Goal: Task Accomplishment & Management: Complete application form

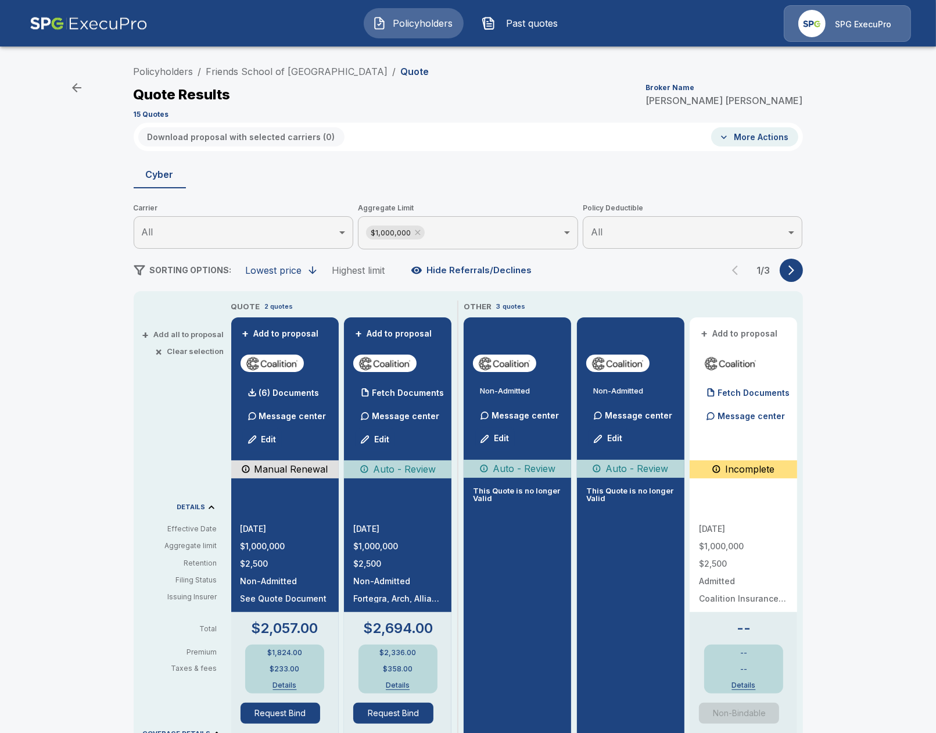
click at [167, 78] on li "Policyholders" at bounding box center [164, 72] width 60 height 14
click at [171, 71] on link "Policyholders" at bounding box center [164, 72] width 60 height 12
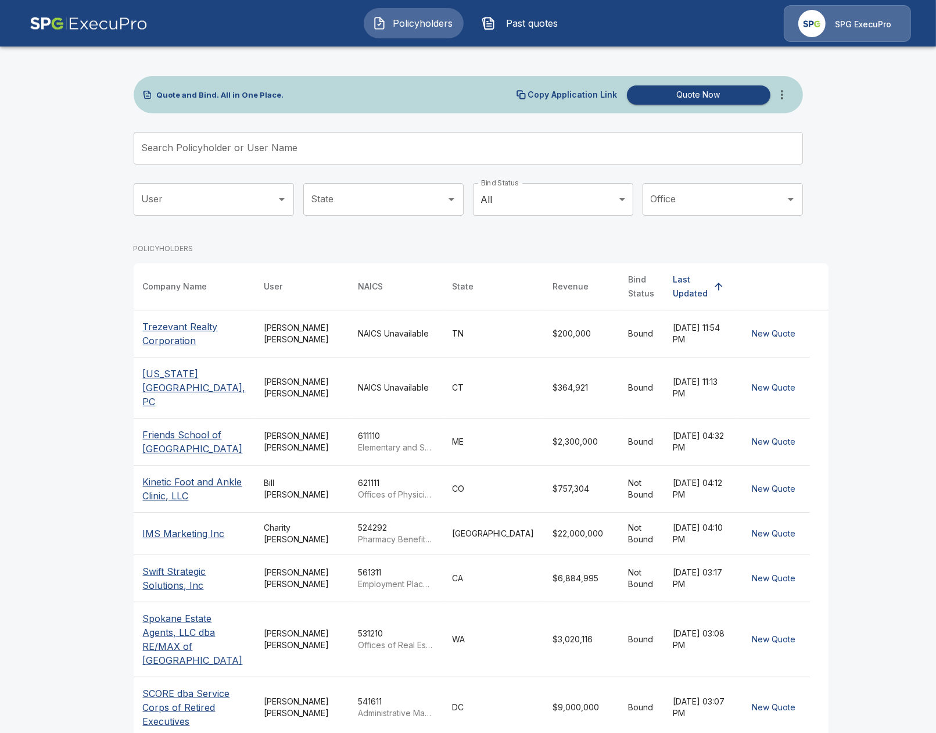
click at [94, 21] on img at bounding box center [89, 23] width 118 height 37
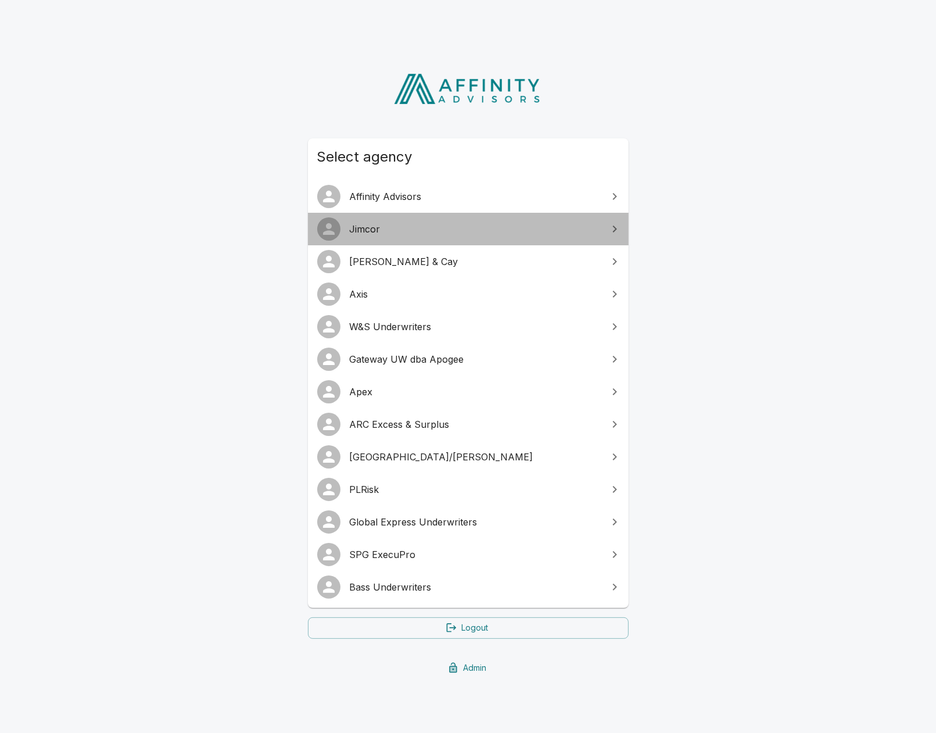
click at [410, 235] on span "Jimcor" at bounding box center [475, 229] width 251 height 14
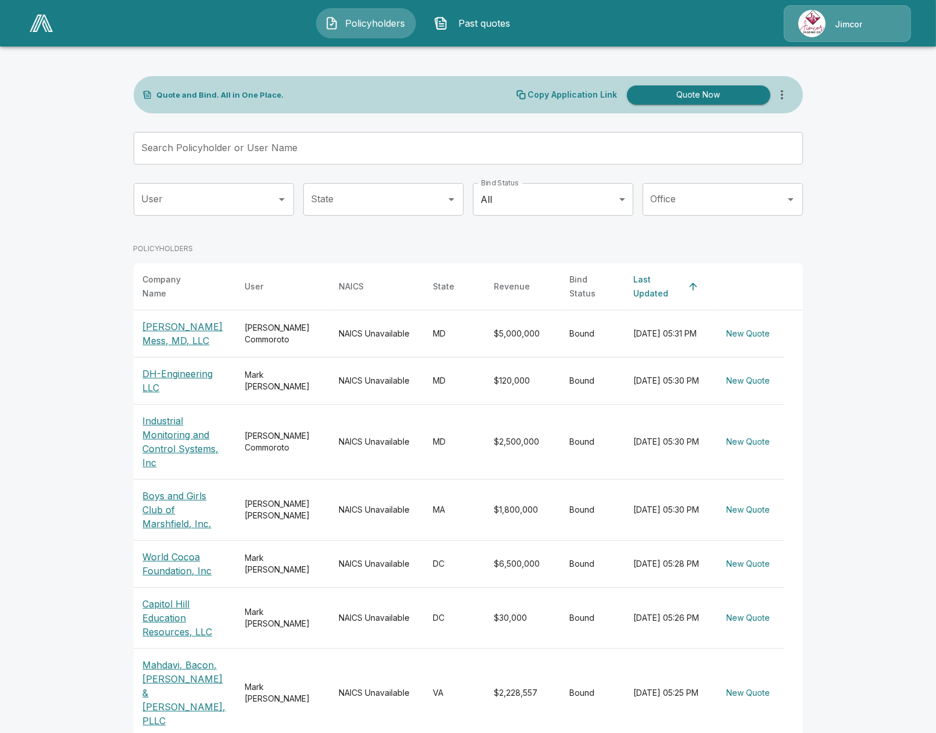
click at [283, 141] on input "Search Policyholder or User Name" at bounding box center [462, 148] width 657 height 33
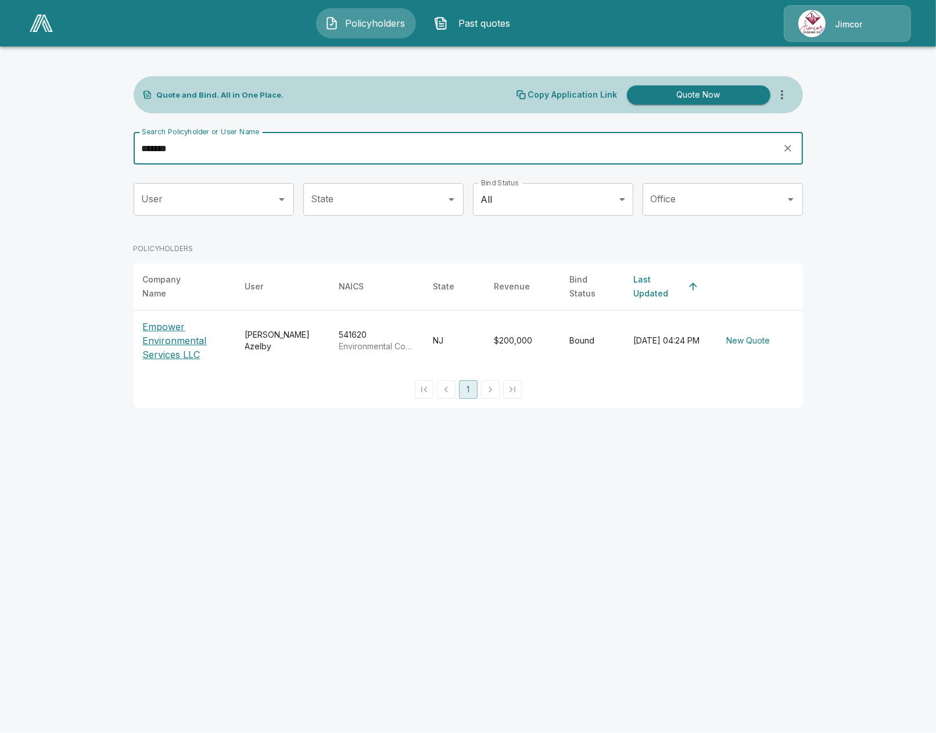
type input "*******"
click at [150, 344] on p "Empower Environmental Services LLC" at bounding box center [185, 341] width 84 height 42
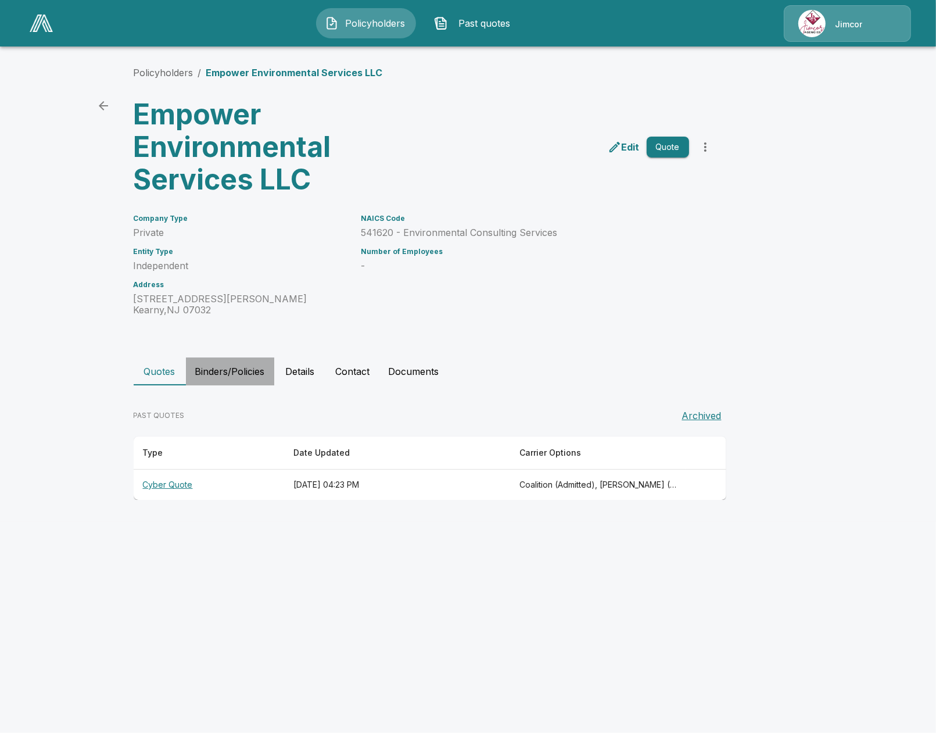
click at [255, 377] on button "Binders/Policies" at bounding box center [230, 371] width 88 height 28
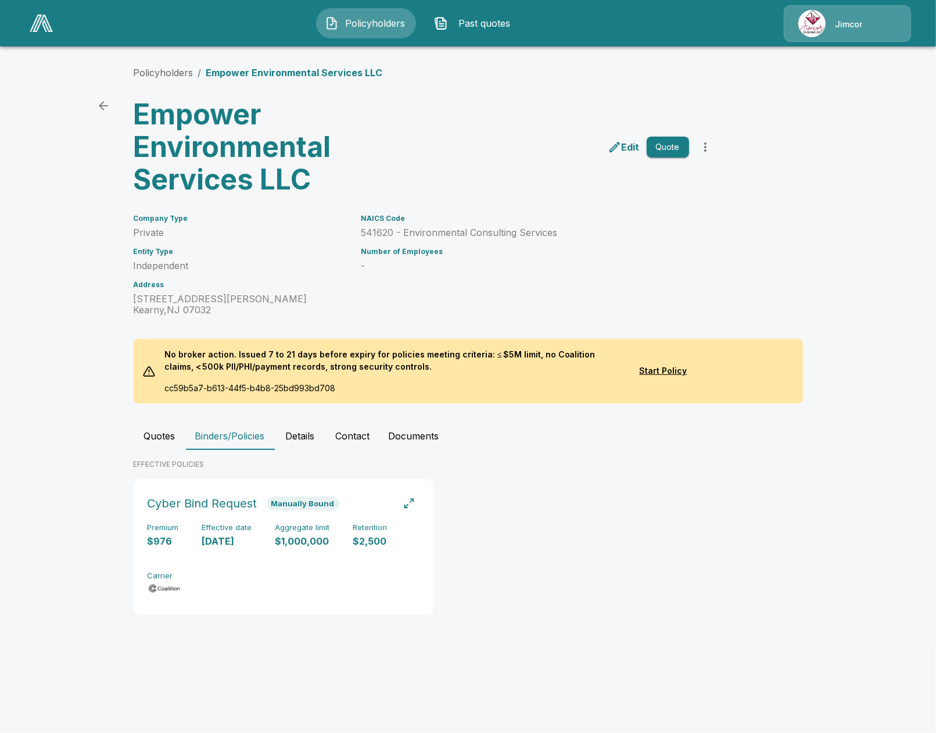
click at [171, 438] on button "Quotes" at bounding box center [160, 436] width 52 height 28
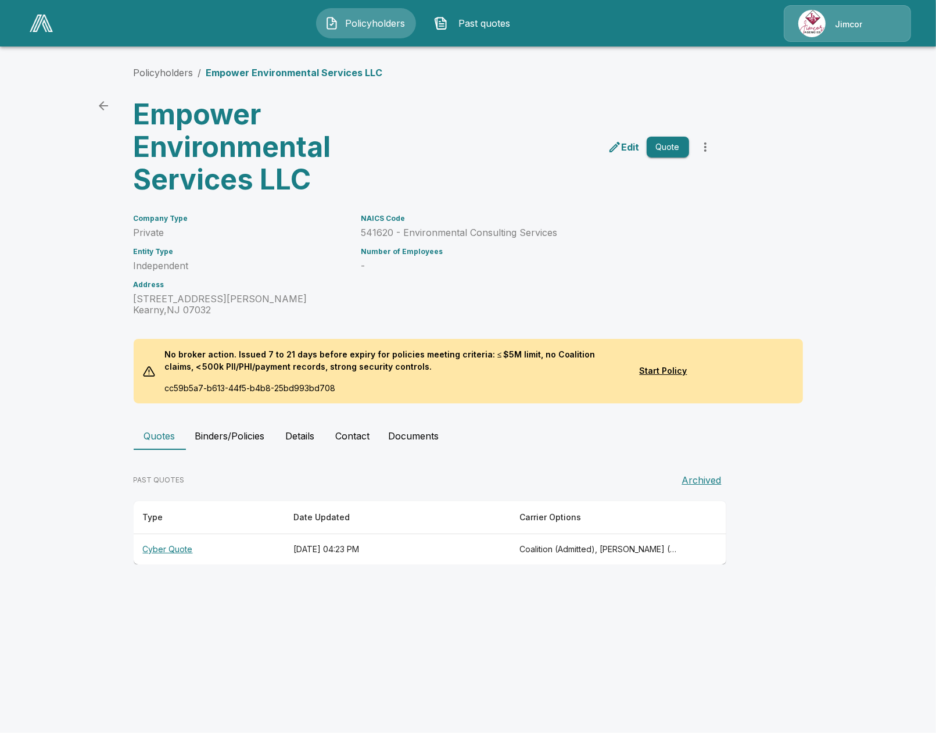
click at [241, 547] on th "Cyber Quote" at bounding box center [209, 549] width 151 height 31
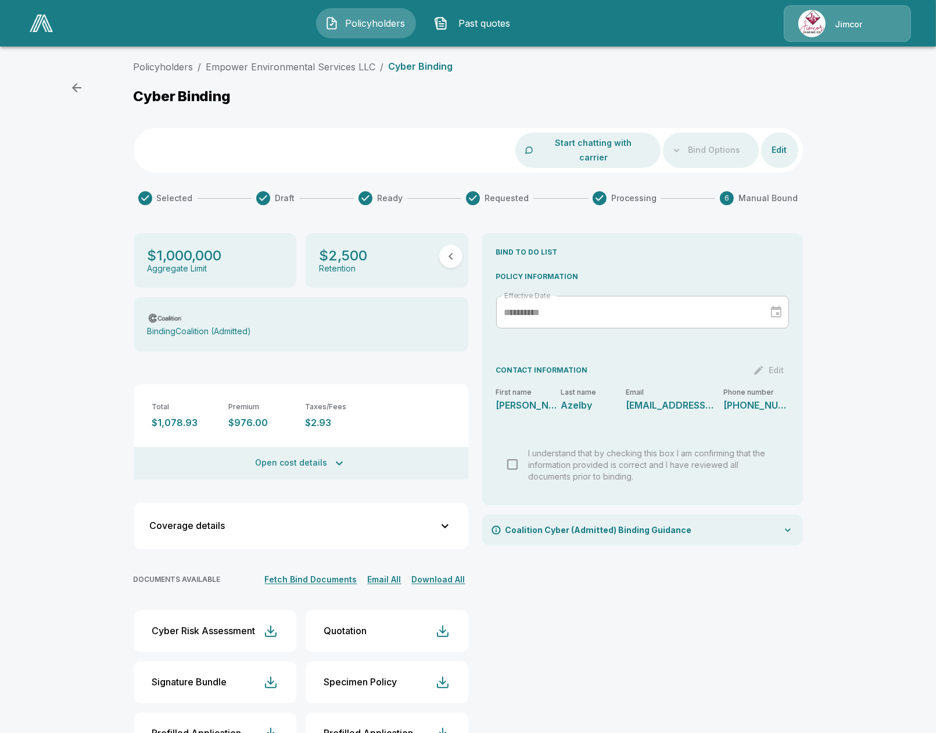
click at [79, 380] on div "Policyholders / Empower Environmental Services LLC / Cyber Binding Cyber Bindin…" at bounding box center [468, 416] width 936 height 722
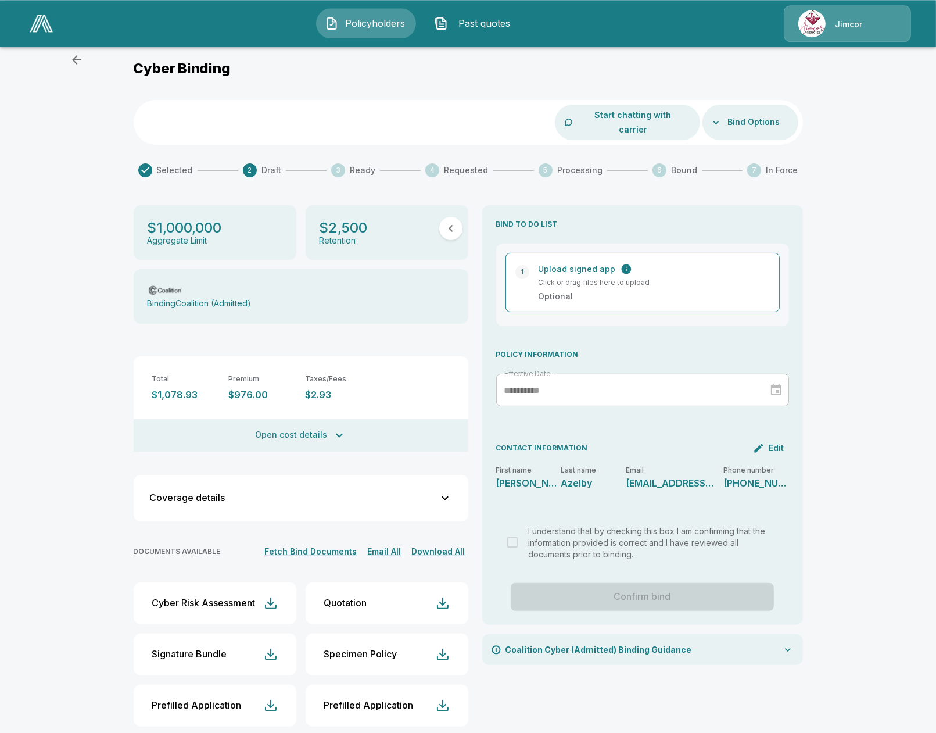
scroll to position [30, 0]
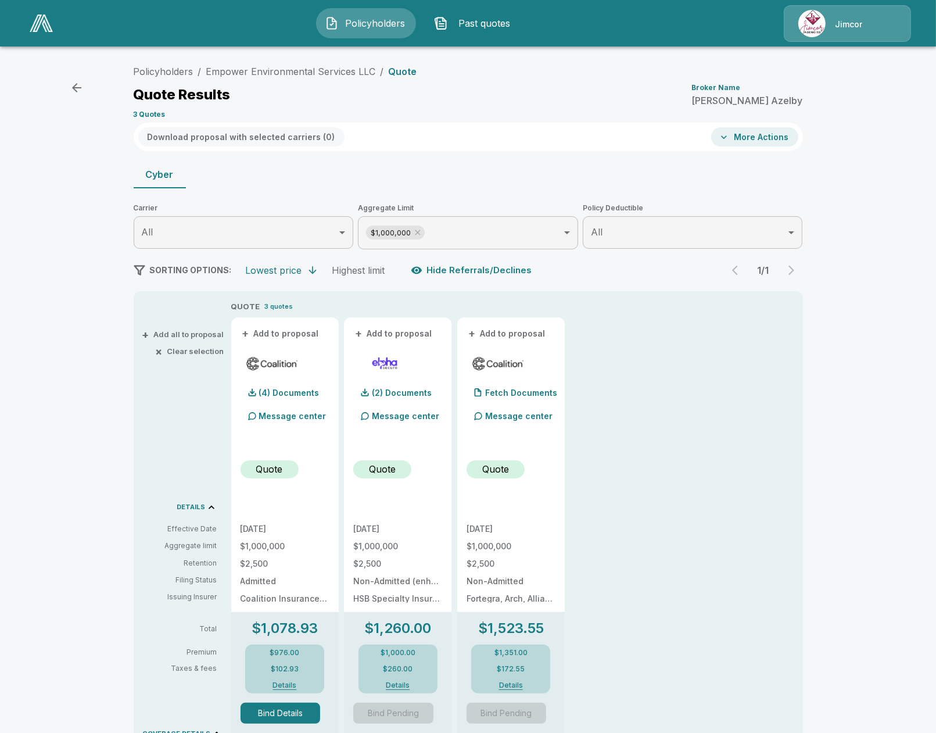
click at [58, 31] on div "Policyholders Past quotes Jimcor" at bounding box center [468, 23] width 914 height 37
click at [51, 28] on img at bounding box center [41, 23] width 23 height 17
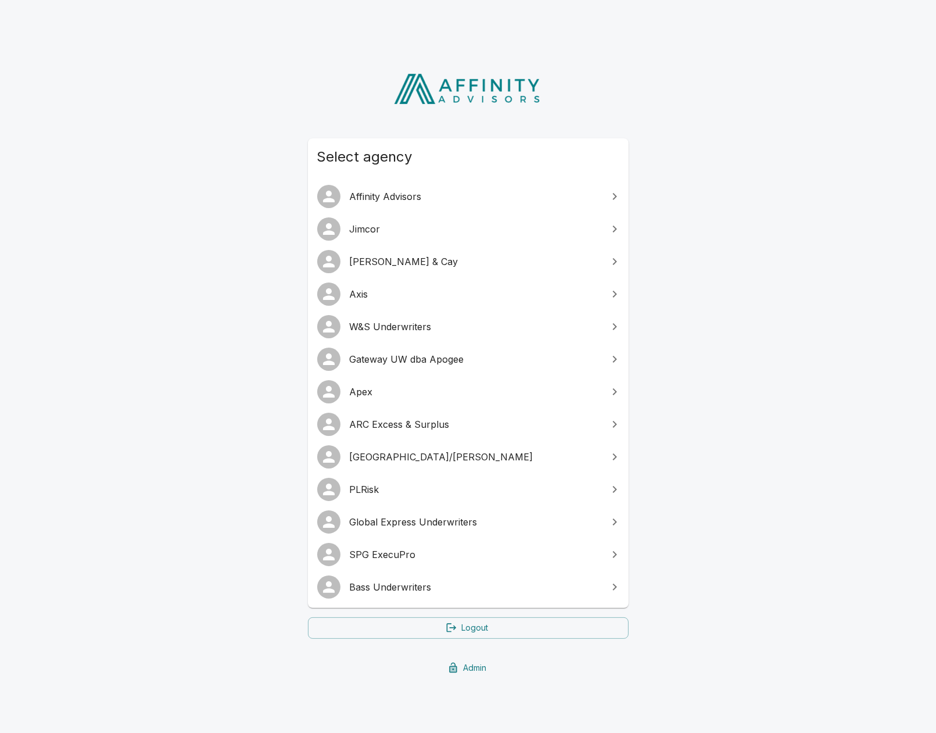
click at [402, 545] on link "SPG ExecuPro" at bounding box center [468, 554] width 321 height 33
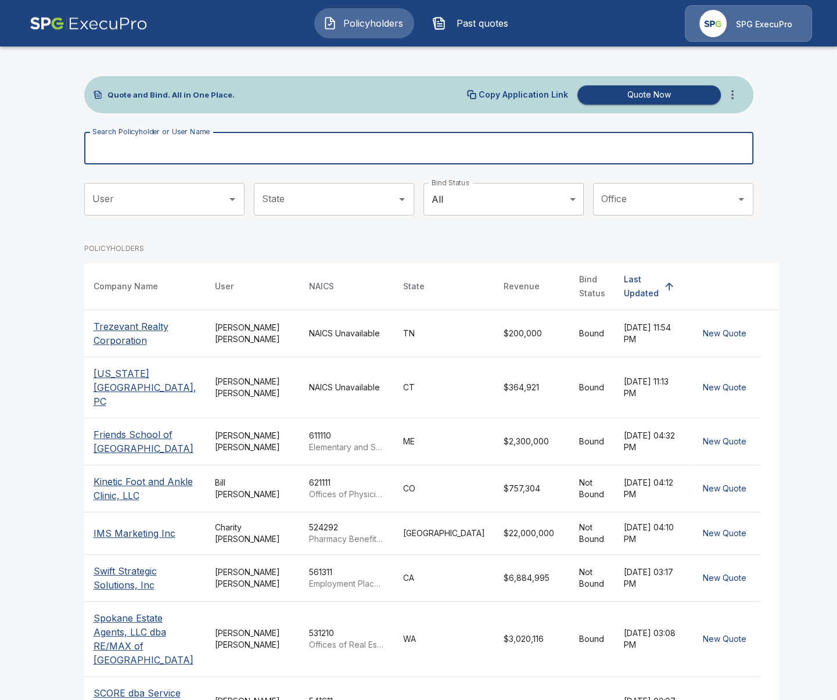
click at [349, 153] on input "Search Policyholder or User Name" at bounding box center [412, 148] width 657 height 33
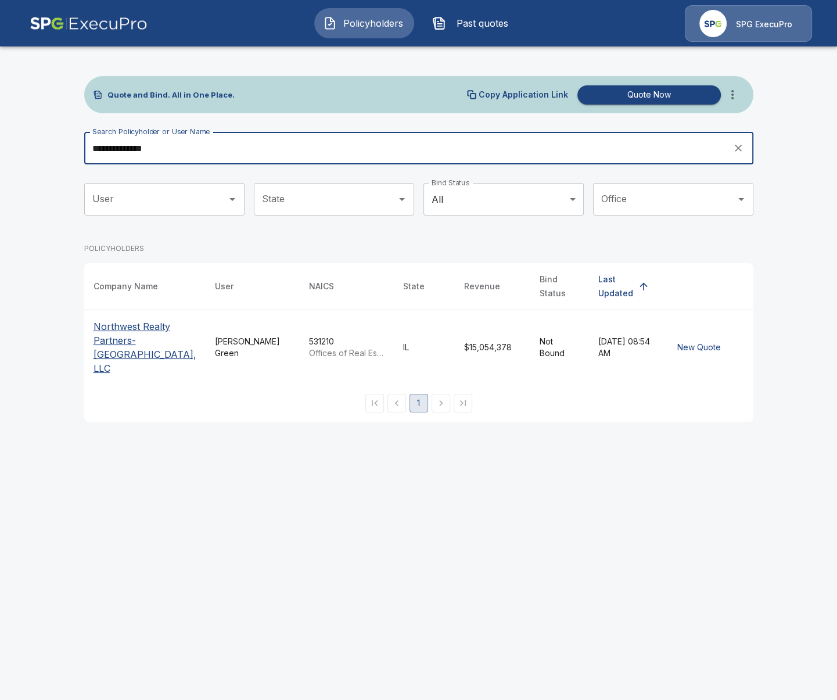
type input "**********"
click at [128, 356] on th "Northwest Realty Partners-Barrington, LLC" at bounding box center [144, 347] width 121 height 75
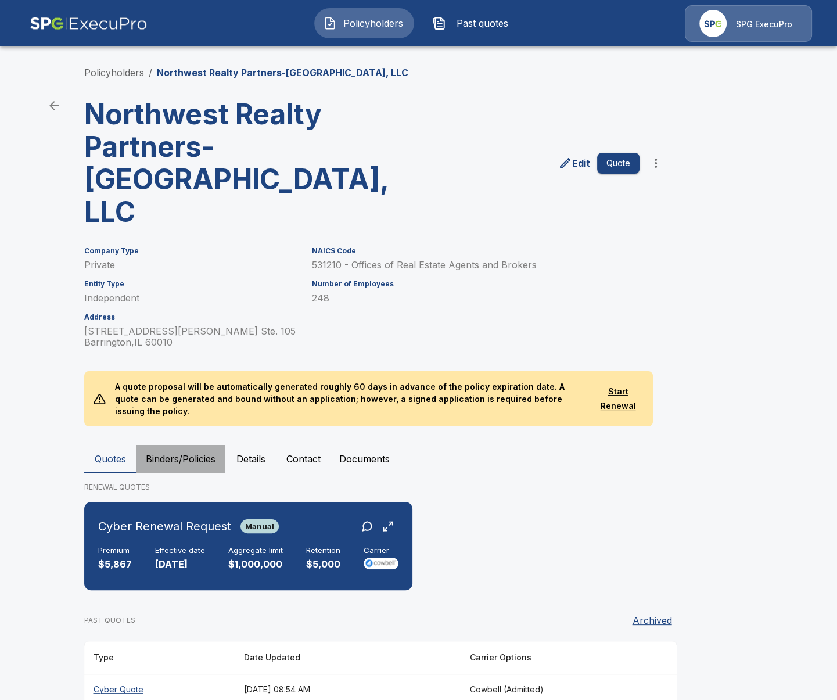
click at [189, 445] on button "Binders/Policies" at bounding box center [181, 459] width 88 height 28
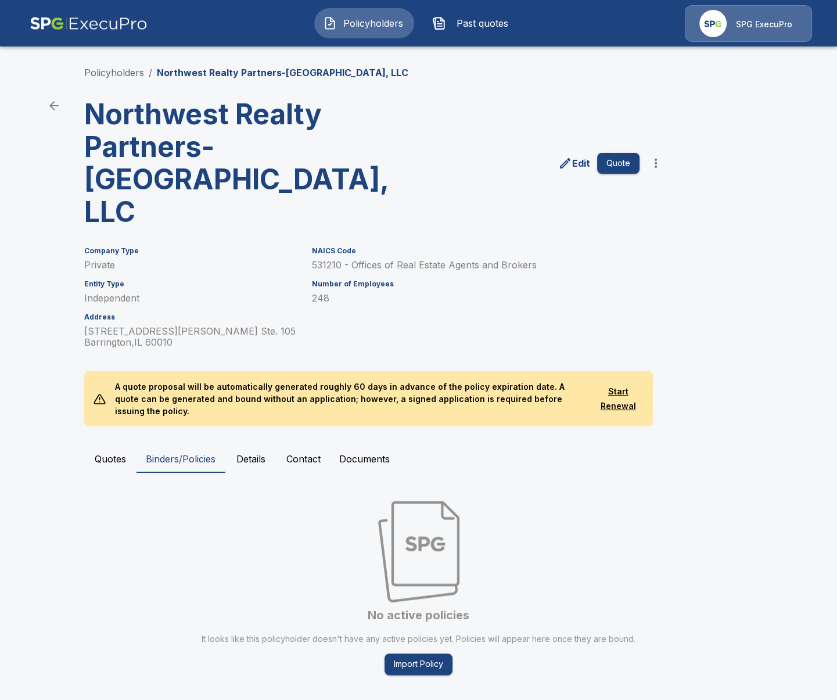
click at [120, 445] on button "Quotes" at bounding box center [110, 459] width 52 height 28
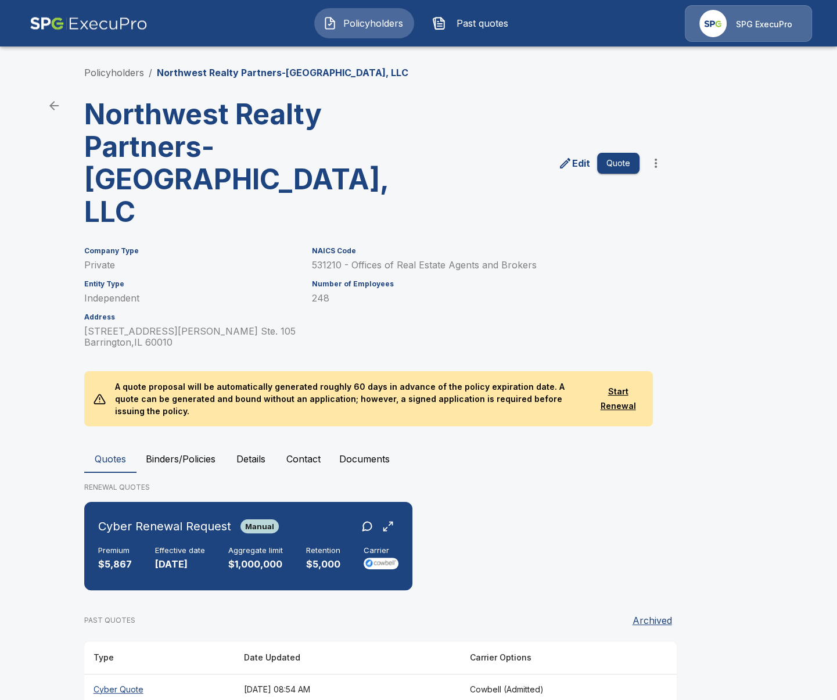
click at [124, 81] on div "Policyholders / Northwest Realty Partners-[GEOGRAPHIC_DATA], LLC Northwest Real…" at bounding box center [418, 385] width 697 height 683
click at [127, 77] on link "Policyholders" at bounding box center [114, 73] width 60 height 12
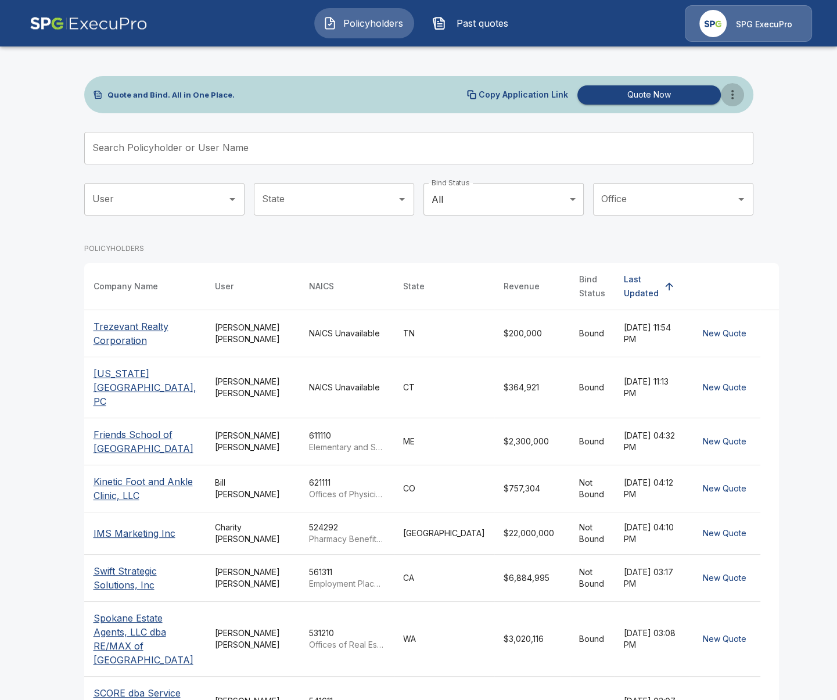
click at [740, 94] on button "more" at bounding box center [732, 94] width 23 height 23
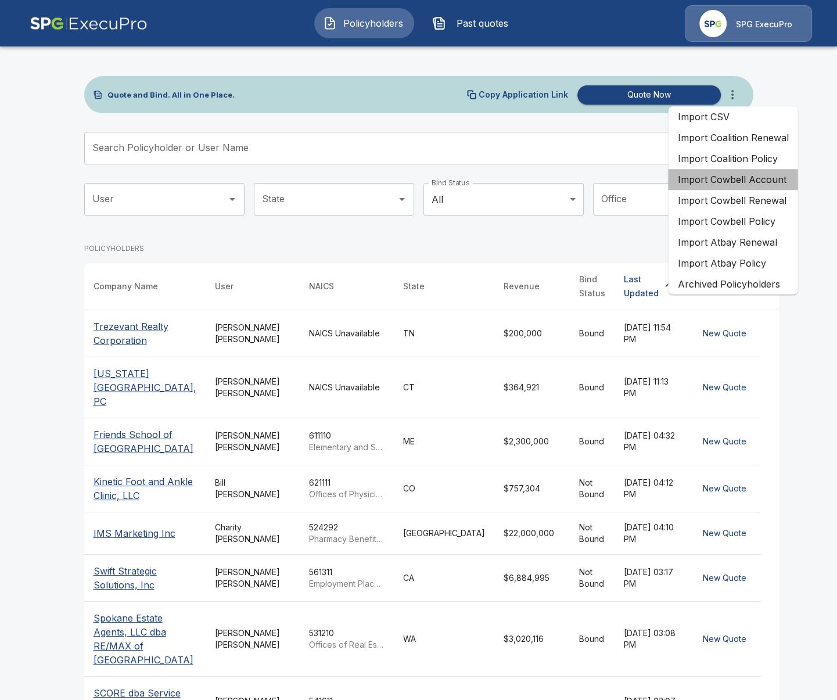
click at [744, 182] on li "Import Cowbell Account" at bounding box center [733, 179] width 130 height 21
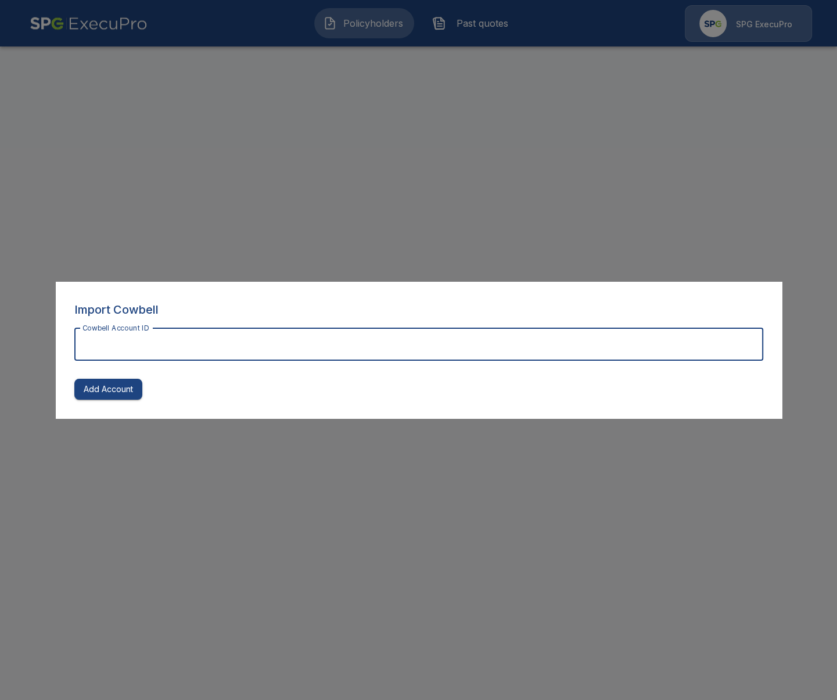
click at [280, 335] on input "Cowbell Account ID" at bounding box center [418, 344] width 689 height 33
paste input "**********"
type input "**********"
click at [352, 336] on input "**********" at bounding box center [418, 344] width 689 height 33
click at [109, 389] on button "Add Account" at bounding box center [108, 390] width 68 height 22
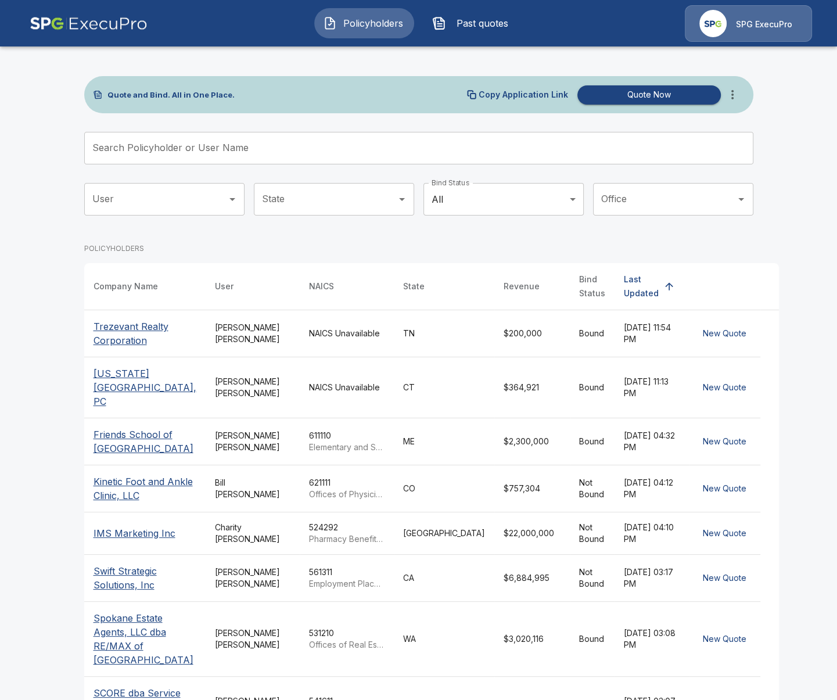
click at [23, 295] on main "Quote and Bind. All in One Place. Copy Application Link Quote Now Search Policy…" at bounding box center [418, 448] width 837 height 897
click at [457, 34] on button "Past quotes" at bounding box center [474, 23] width 100 height 30
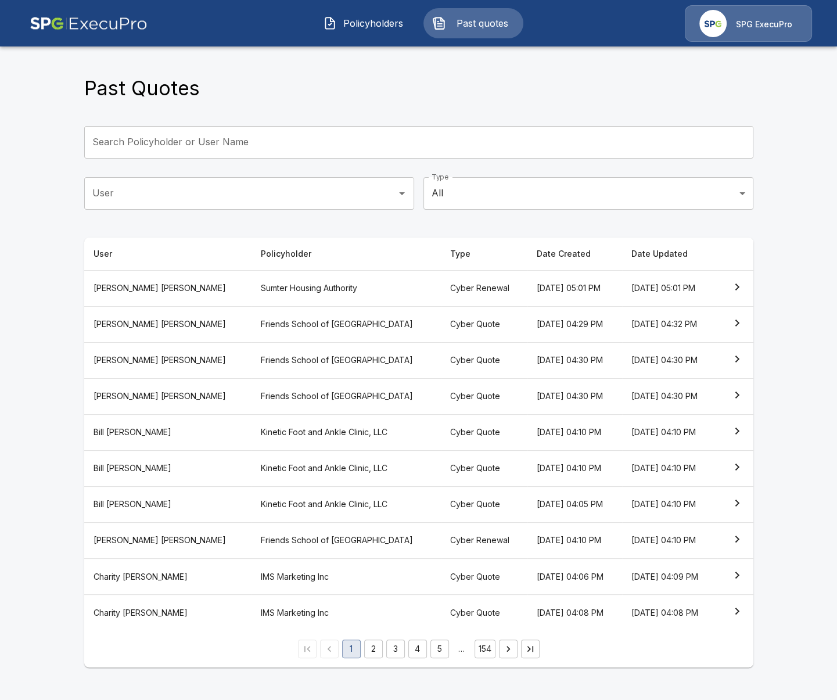
click at [382, 28] on span "Policyholders" at bounding box center [374, 23] width 64 height 14
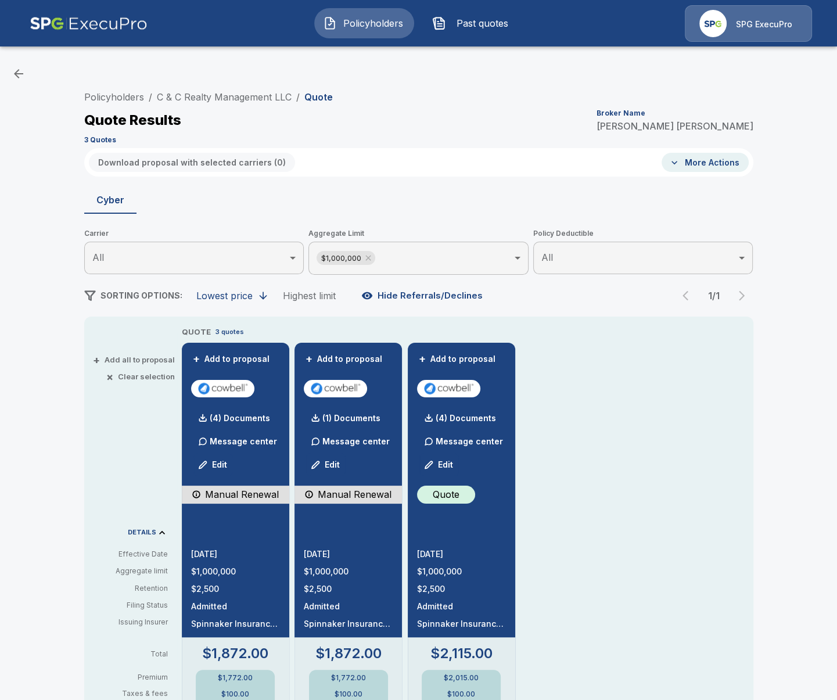
click at [112, 627] on p "Issuing Insurer" at bounding box center [131, 622] width 74 height 10
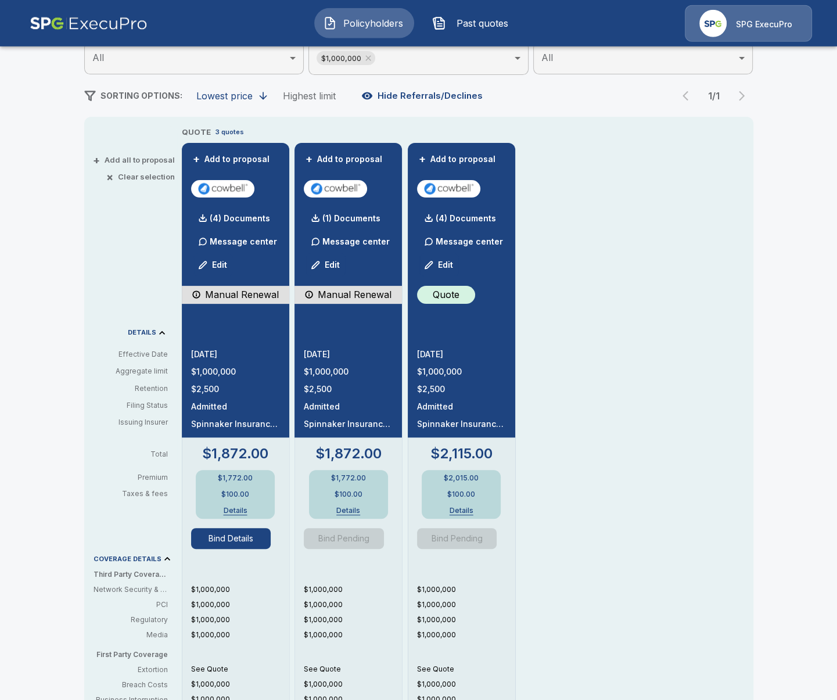
scroll to position [201, 0]
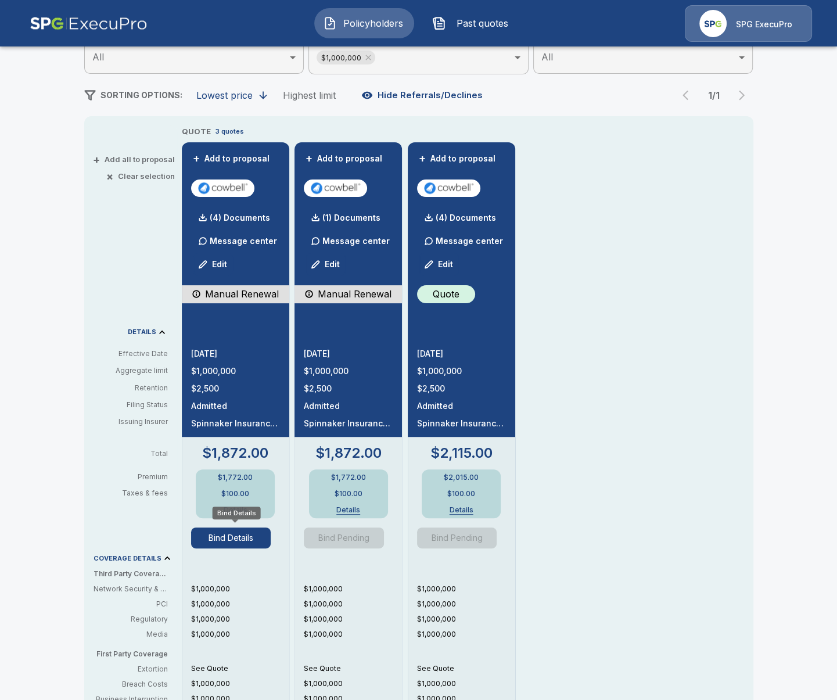
click at [231, 539] on button "Bind Details" at bounding box center [231, 538] width 80 height 21
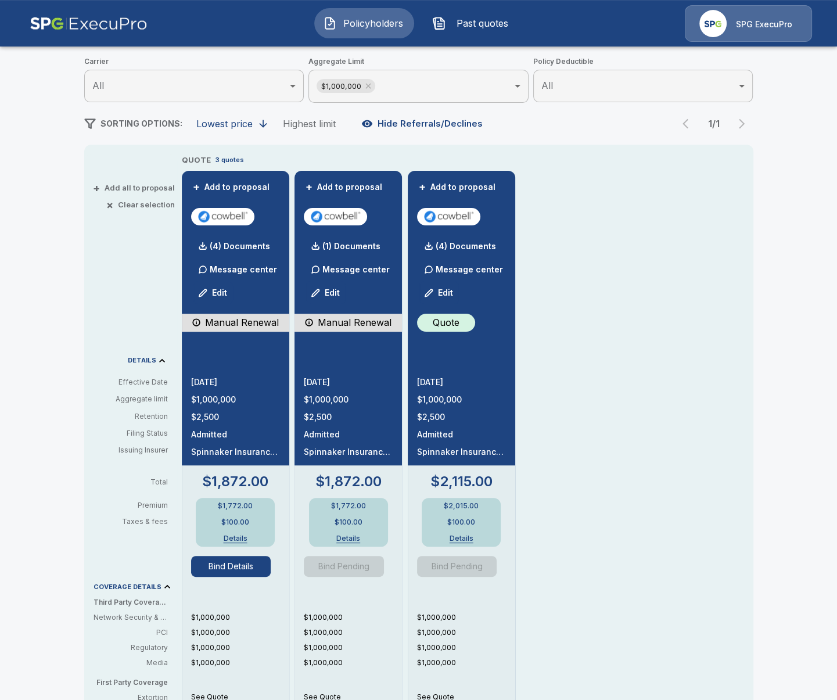
scroll to position [177, 0]
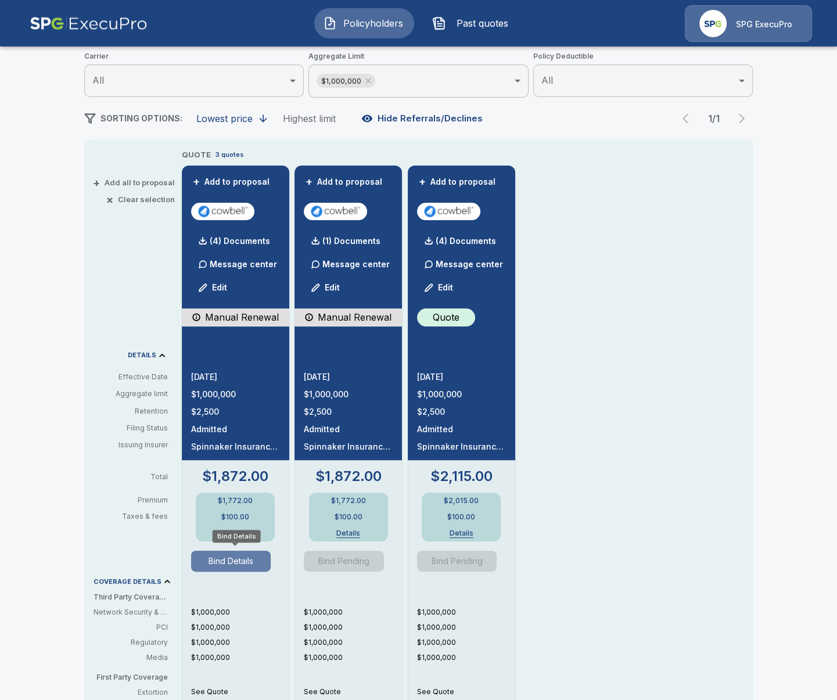
click at [235, 566] on button "Bind Details" at bounding box center [231, 561] width 80 height 21
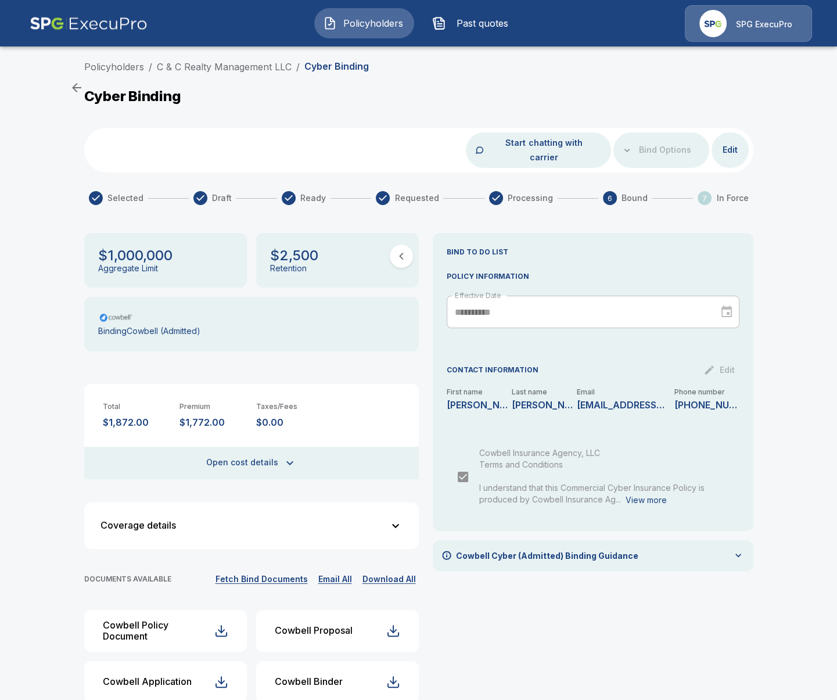
click at [254, 75] on div "Policyholders / C & C Realty Management LLC / Cyber Binding" at bounding box center [419, 69] width 670 height 19
click at [248, 70] on link "C & C Realty Management LLC" at bounding box center [224, 67] width 135 height 12
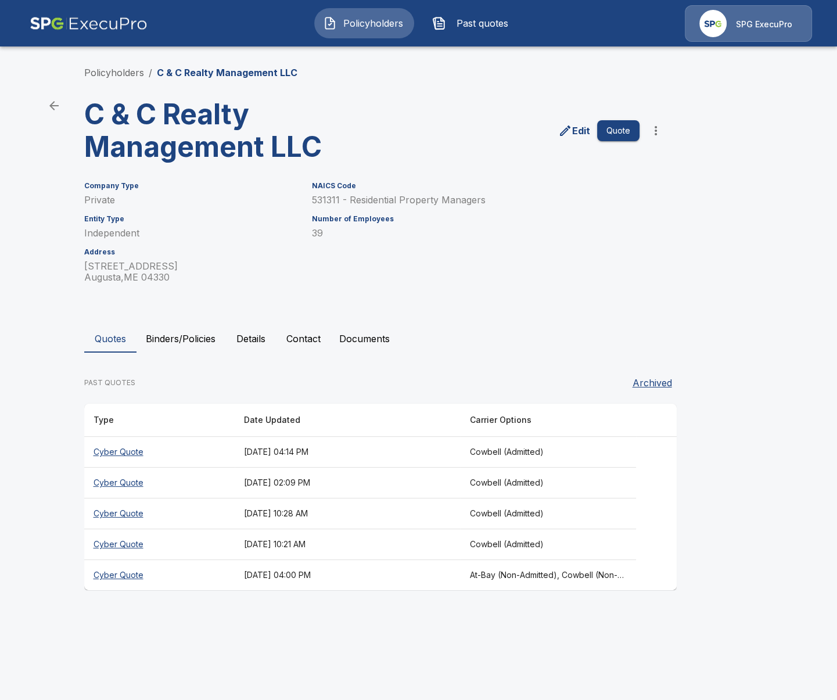
click at [352, 487] on th "[DATE] 02:09 PM" at bounding box center [348, 483] width 226 height 31
click at [223, 613] on html "Policyholders Past quotes SPG ExecuPro Policyholders / C & C Realty Management …" at bounding box center [418, 306] width 837 height 613
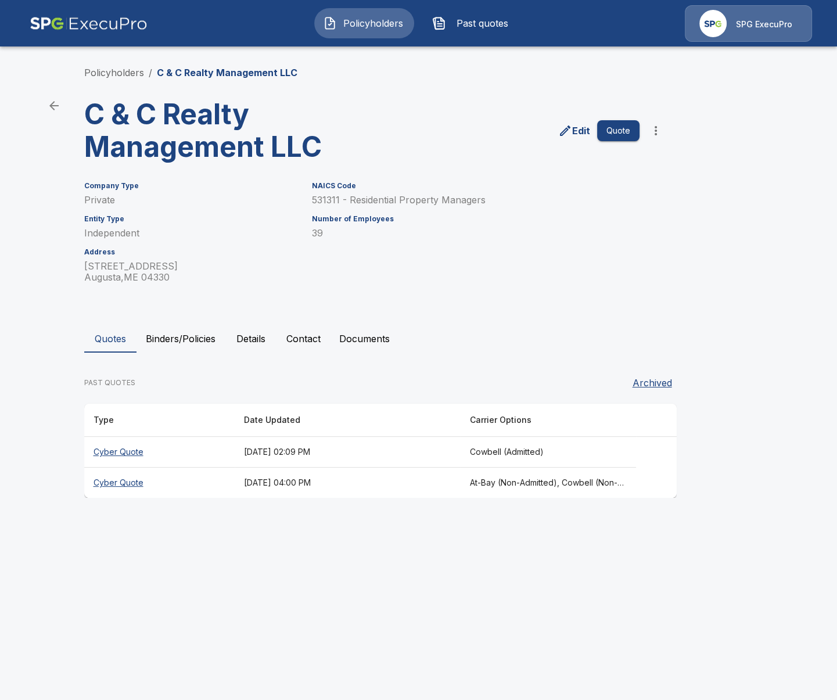
click at [169, 334] on button "Binders/Policies" at bounding box center [181, 339] width 88 height 28
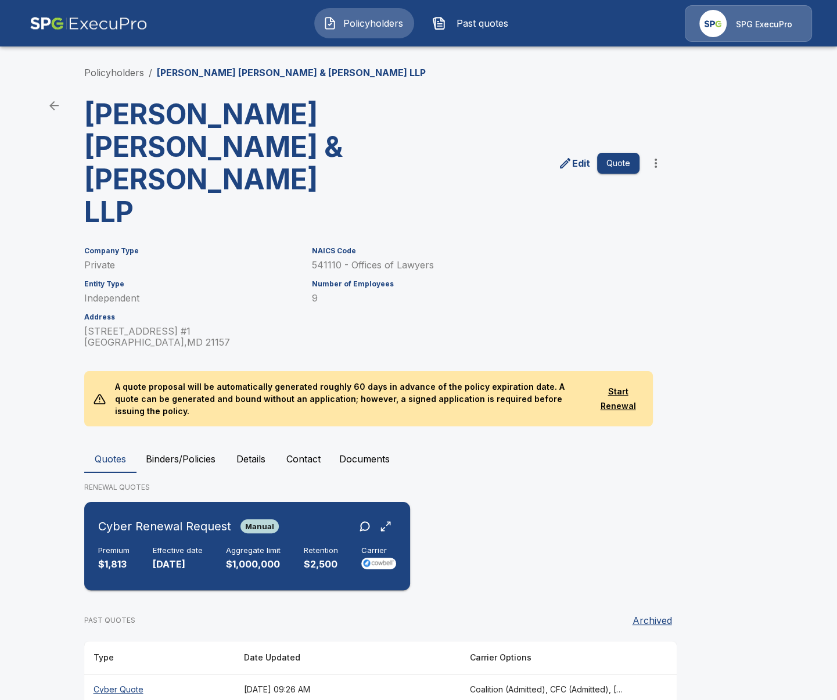
click at [177, 507] on div "Cyber Renewal Request Manual Premium $1,813 Effective date [DATE] Aggregate lim…" at bounding box center [247, 546] width 317 height 79
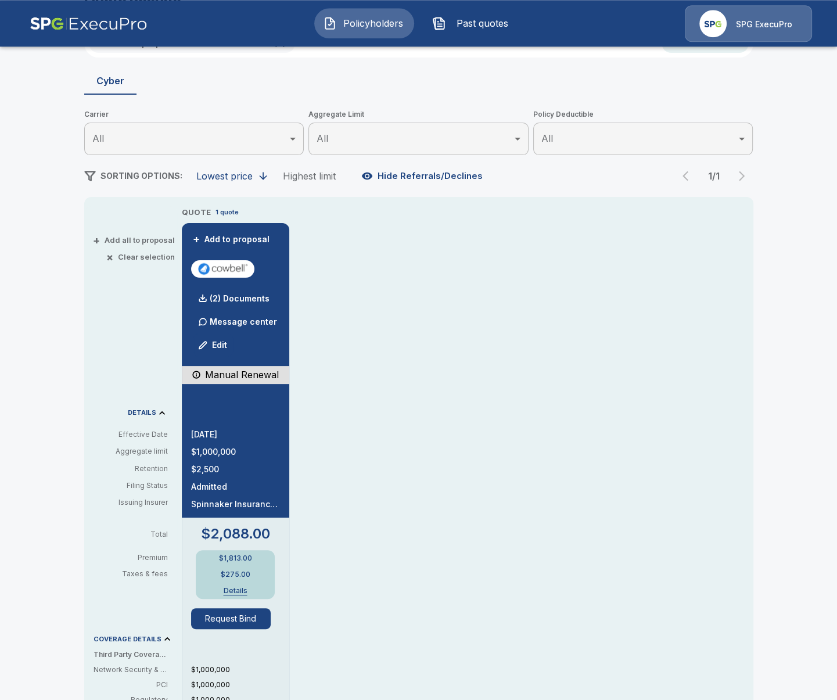
scroll to position [113, 0]
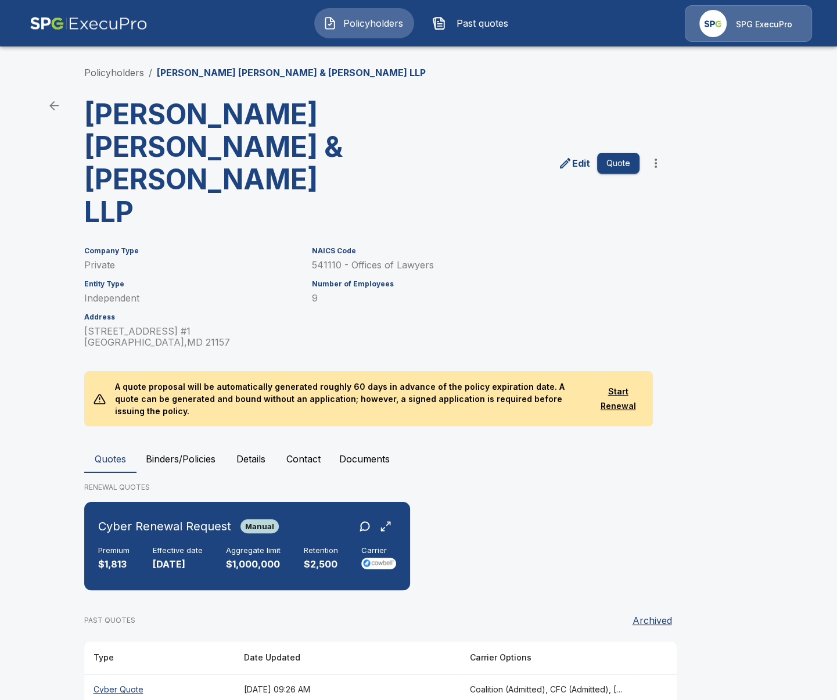
click at [168, 445] on button "Binders/Policies" at bounding box center [181, 459] width 88 height 28
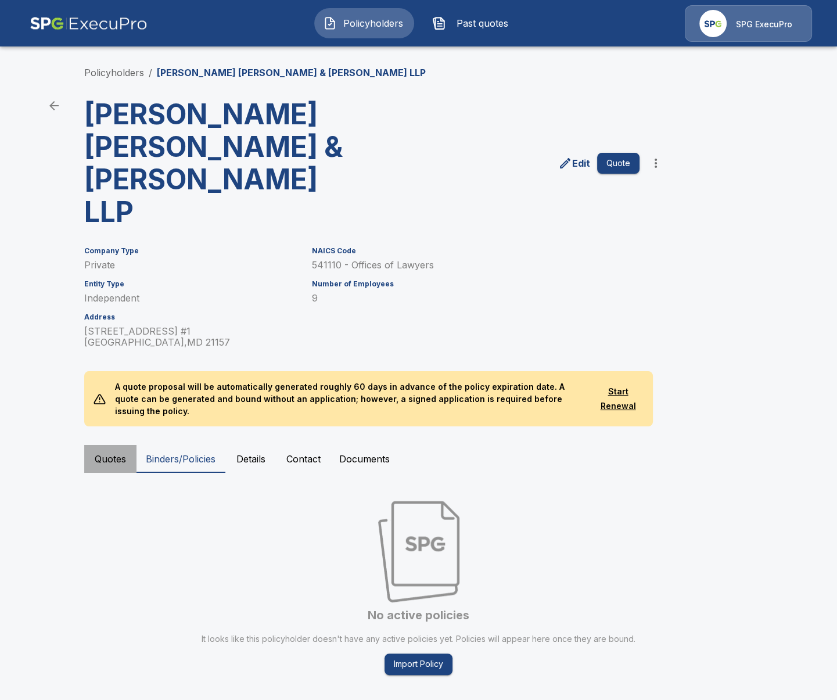
click at [105, 445] on button "Quotes" at bounding box center [110, 459] width 52 height 28
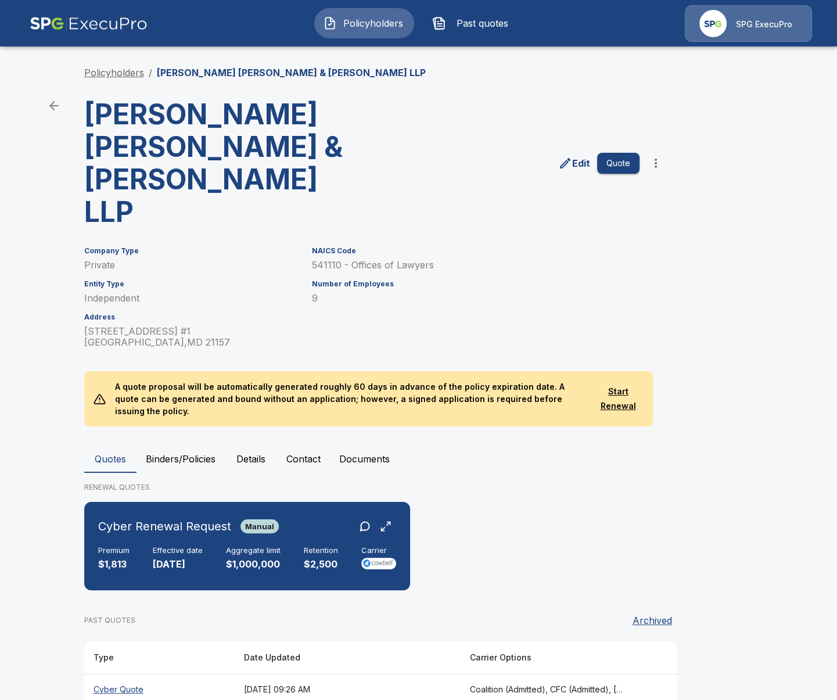
click at [103, 73] on link "Policyholders" at bounding box center [114, 73] width 60 height 12
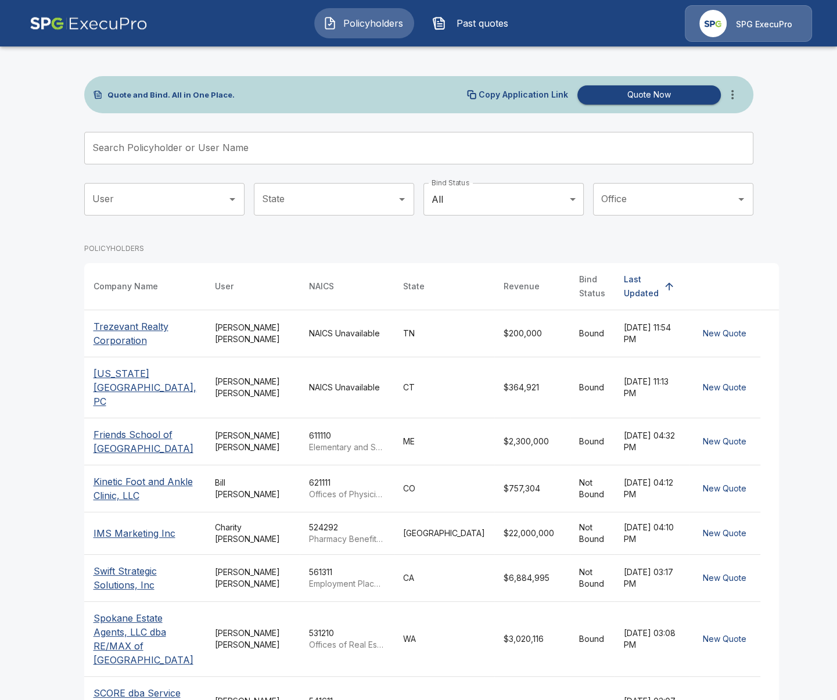
click at [731, 108] on div "Quote and Bind. All in One Place. Copy Application Link Quote Now" at bounding box center [419, 94] width 670 height 37
click at [732, 100] on icon "more" at bounding box center [733, 95] width 14 height 14
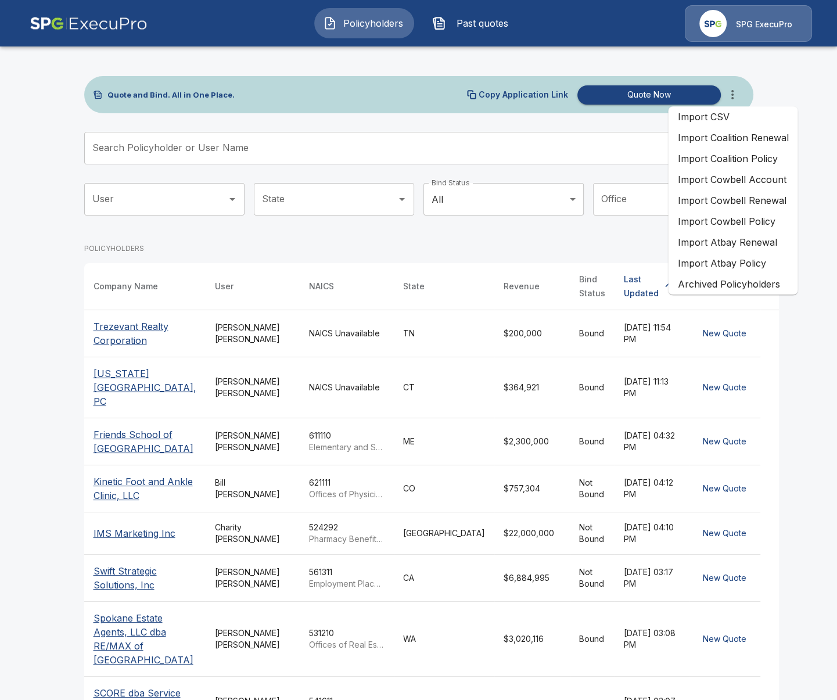
click at [761, 199] on li "Import Cowbell Renewal" at bounding box center [733, 200] width 130 height 21
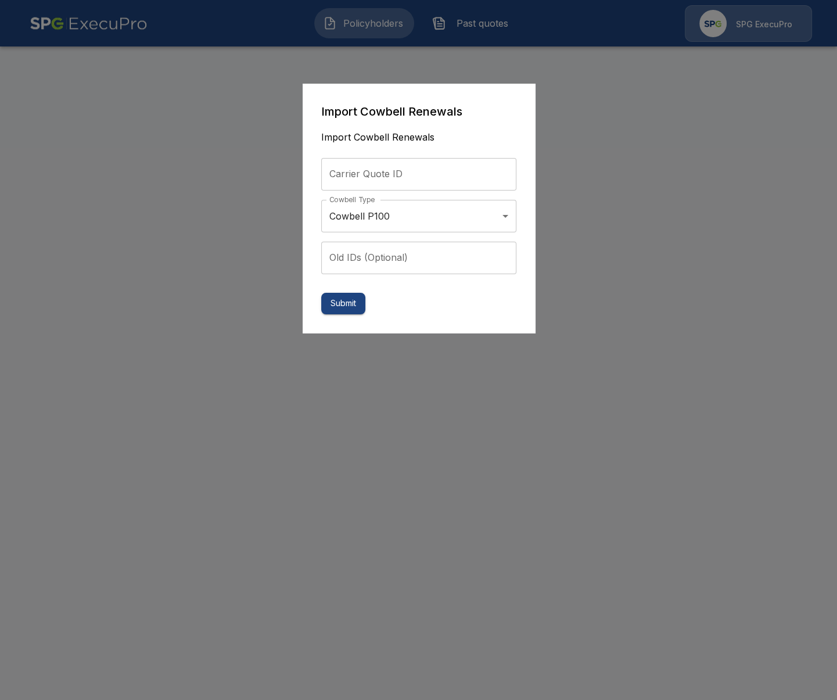
click at [423, 181] on input "Carrier Quote ID" at bounding box center [418, 174] width 195 height 33
paste input "**********"
type input "**********"
click at [353, 309] on button "Submit" at bounding box center [343, 304] width 44 height 22
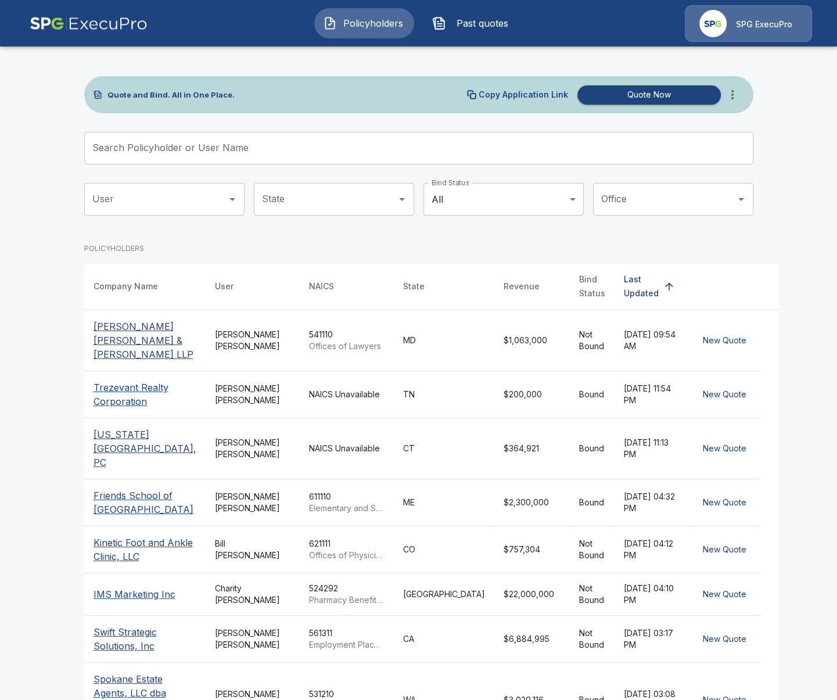
click at [243, 339] on td "[PERSON_NAME]" at bounding box center [253, 340] width 94 height 61
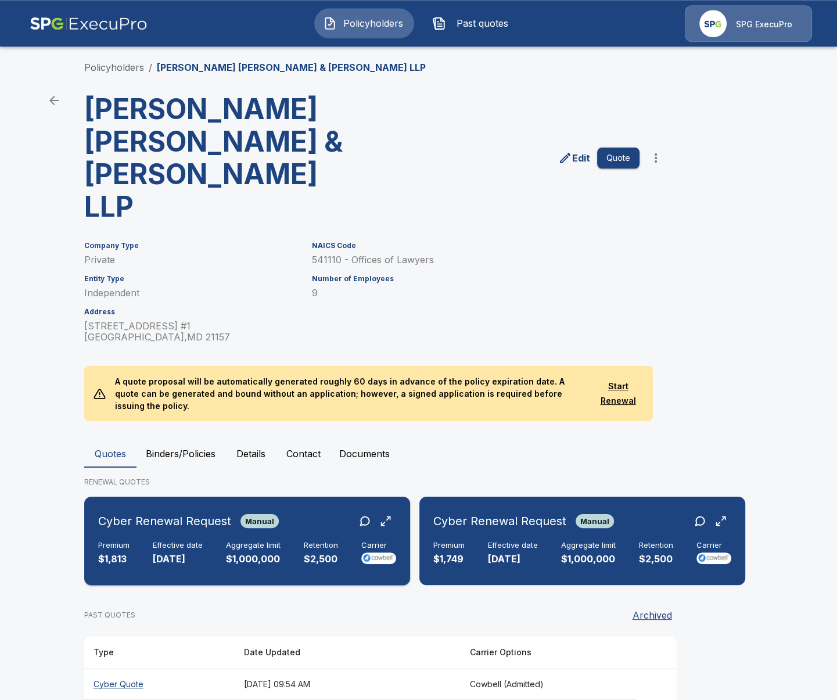
scroll to position [10, 0]
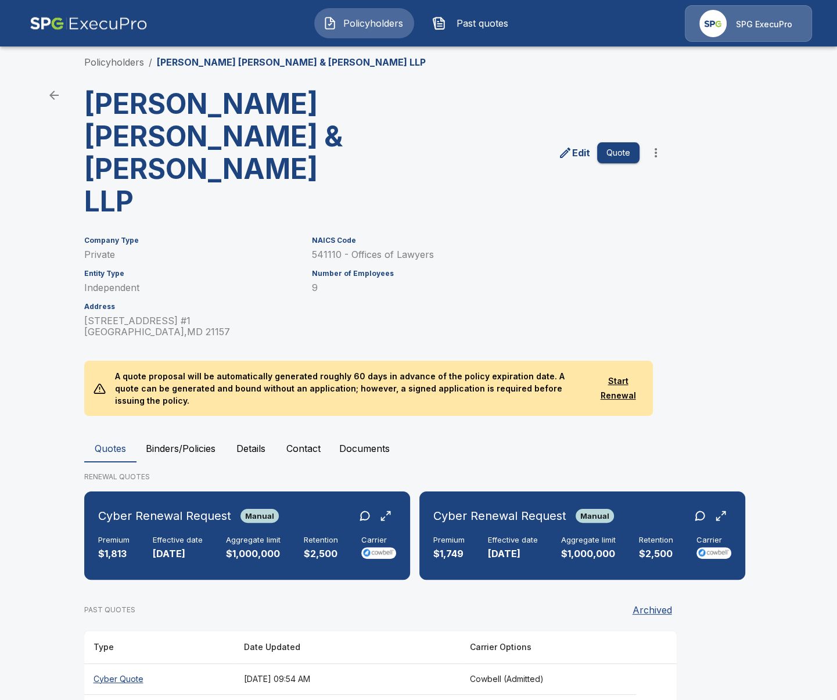
click at [83, 527] on div "Policyholders / [PERSON_NAME] [PERSON_NAME] & [PERSON_NAME] LLP [PERSON_NAME] […" at bounding box center [418, 405] width 697 height 745
